Goal: Task Accomplishment & Management: Manage account settings

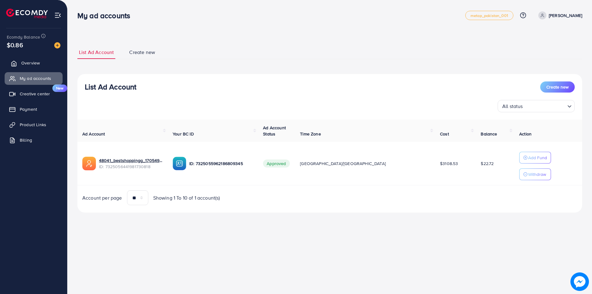
click at [22, 60] on span "Overview" at bounding box center [30, 63] width 18 height 6
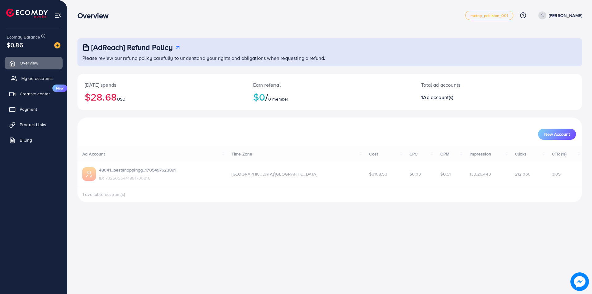
click at [25, 78] on span "My ad accounts" at bounding box center [36, 78] width 31 height 6
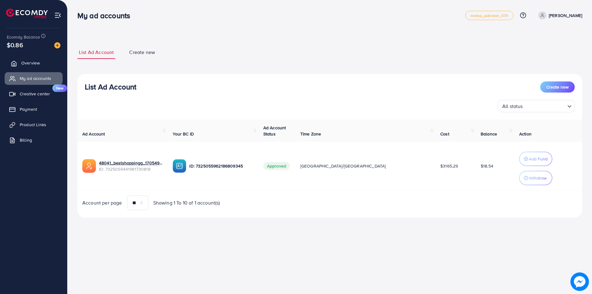
click at [41, 61] on link "Overview" at bounding box center [34, 63] width 58 height 12
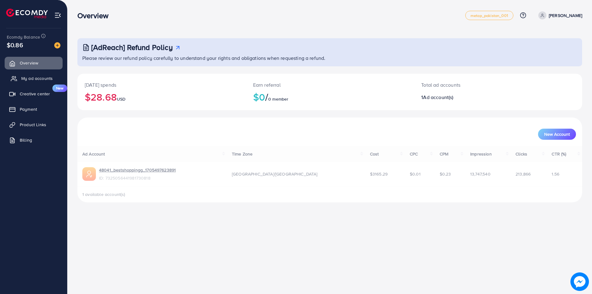
click at [35, 80] on span "My ad accounts" at bounding box center [36, 78] width 31 height 6
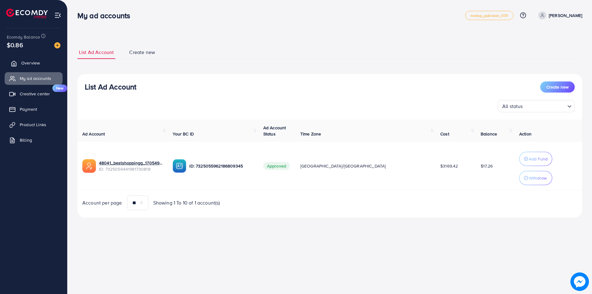
click at [33, 59] on link "Overview" at bounding box center [34, 63] width 58 height 12
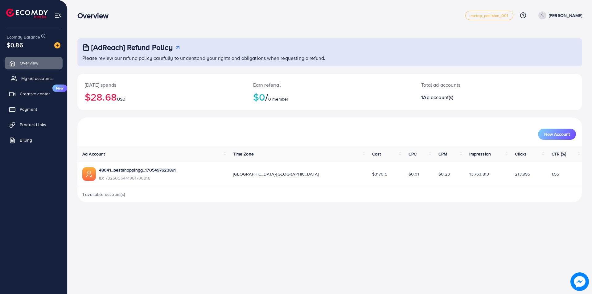
click at [32, 79] on span "My ad accounts" at bounding box center [36, 78] width 31 height 6
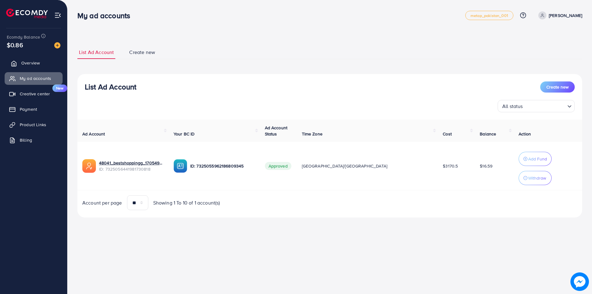
click at [42, 68] on link "Overview" at bounding box center [34, 63] width 58 height 12
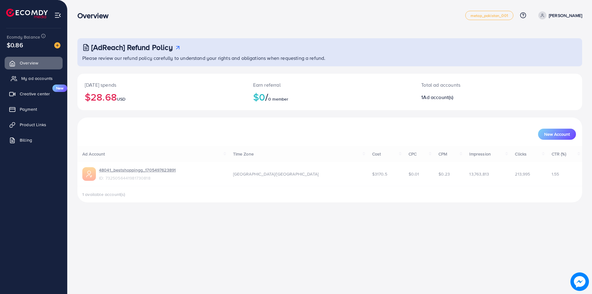
click at [36, 77] on span "My ad accounts" at bounding box center [36, 78] width 31 height 6
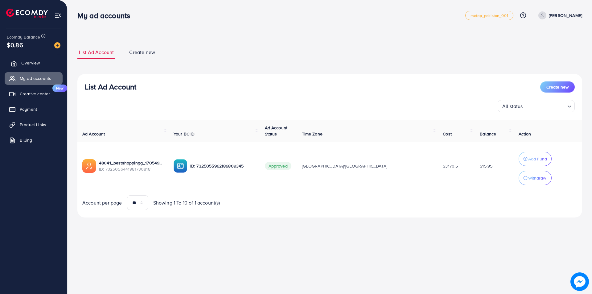
click at [41, 65] on link "Overview" at bounding box center [34, 63] width 58 height 12
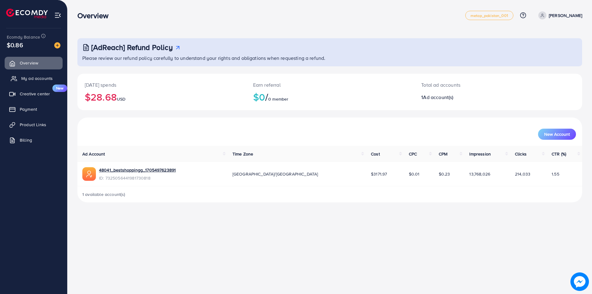
click at [35, 77] on span "My ad accounts" at bounding box center [36, 78] width 31 height 6
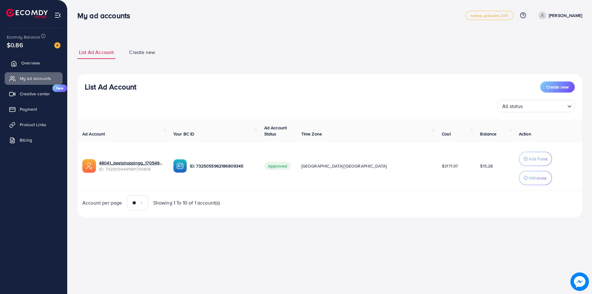
click at [47, 64] on link "Overview" at bounding box center [34, 63] width 58 height 12
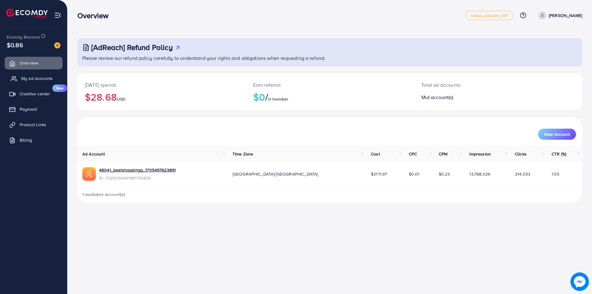
click at [37, 79] on span "My ad accounts" at bounding box center [36, 78] width 31 height 6
click at [31, 76] on span "My ad accounts" at bounding box center [36, 78] width 31 height 6
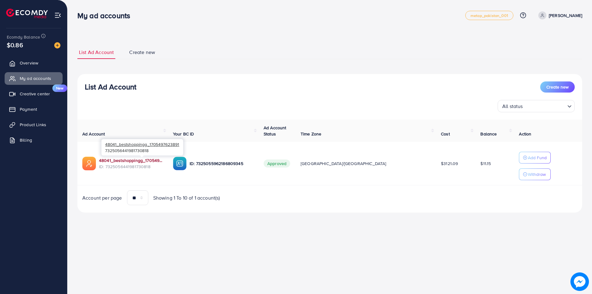
click at [127, 160] on link "48041_bestshoppingg_1705497623891" at bounding box center [131, 160] width 64 height 6
click at [39, 67] on link "Overview" at bounding box center [34, 63] width 58 height 12
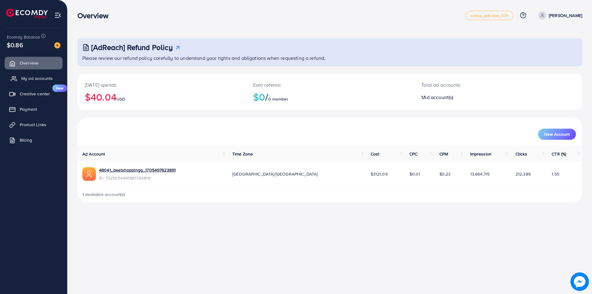
click at [36, 76] on span "My ad accounts" at bounding box center [36, 78] width 31 height 6
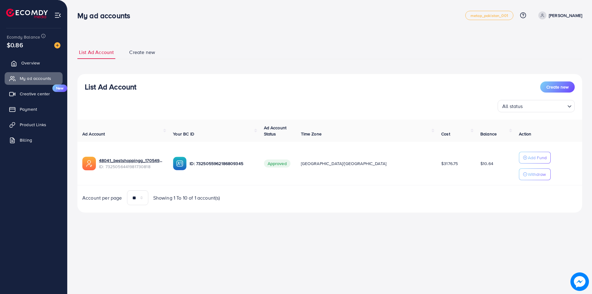
click at [43, 64] on link "Overview" at bounding box center [34, 63] width 58 height 12
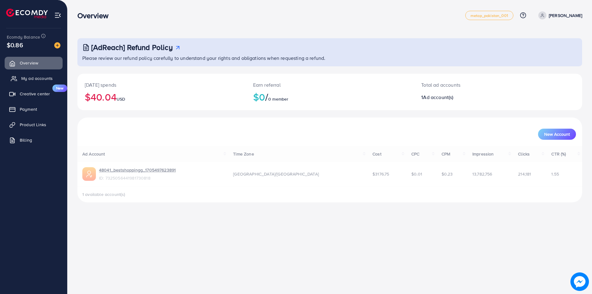
click at [37, 76] on span "My ad accounts" at bounding box center [36, 78] width 31 height 6
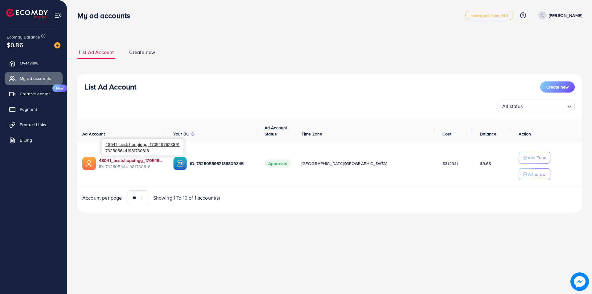
click at [144, 162] on link "48041_bestshoppingg_1705497623891" at bounding box center [131, 160] width 64 height 6
click at [27, 64] on span "Overview" at bounding box center [30, 63] width 18 height 6
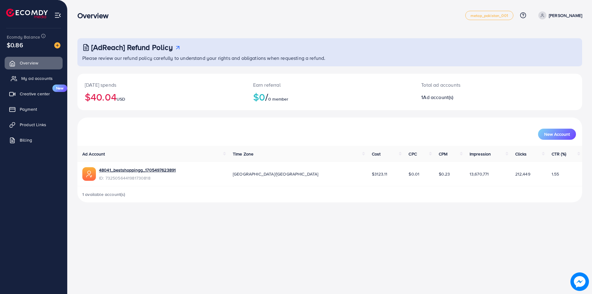
click at [27, 80] on span "My ad accounts" at bounding box center [36, 78] width 31 height 6
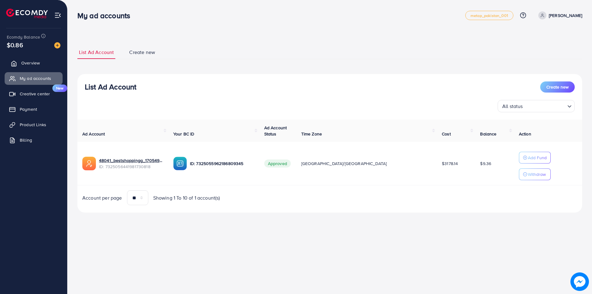
click at [37, 66] on span "Overview" at bounding box center [30, 63] width 18 height 6
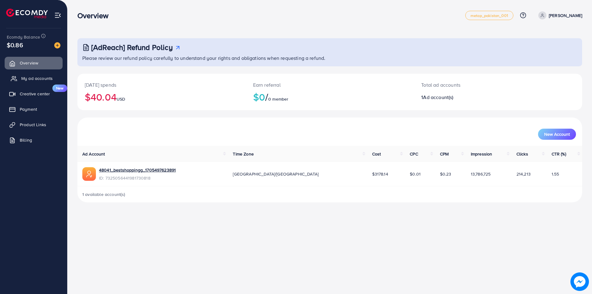
click at [35, 82] on link "My ad accounts" at bounding box center [34, 78] width 58 height 12
